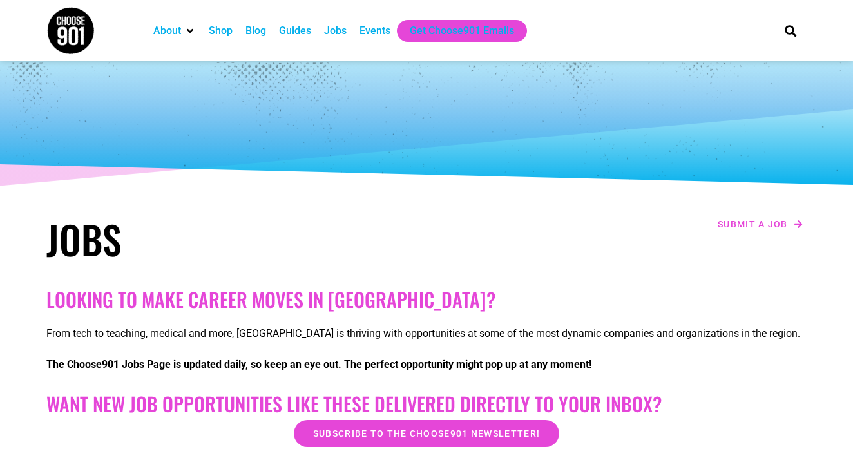
click at [381, 33] on div "Events" at bounding box center [374, 30] width 31 height 15
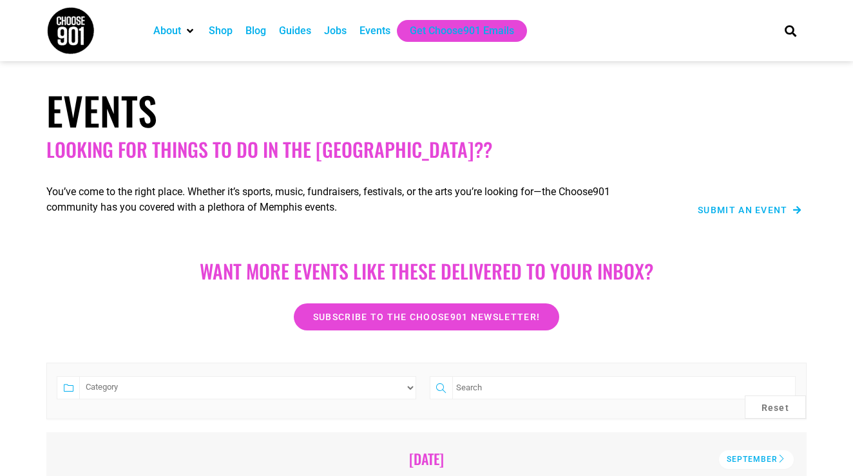
click at [761, 213] on span "Submit an Event" at bounding box center [743, 210] width 90 height 9
